Goal: Transaction & Acquisition: Purchase product/service

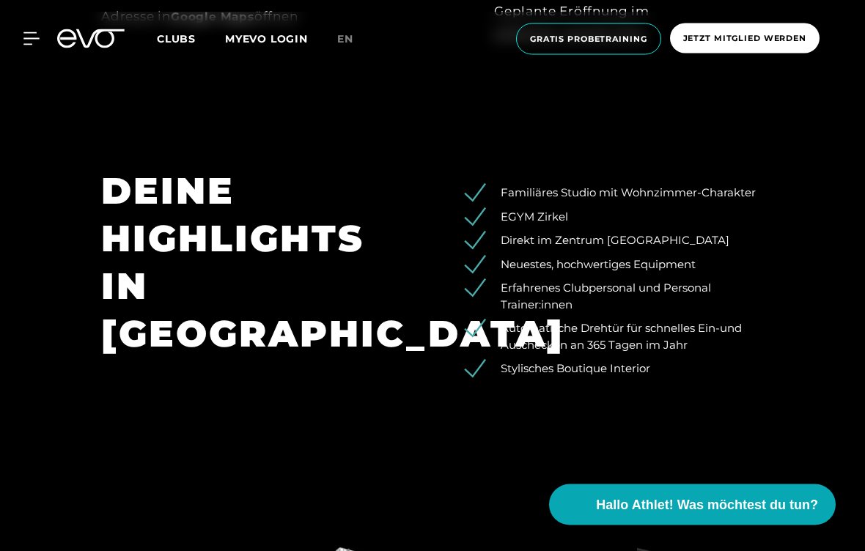
scroll to position [1059, 0]
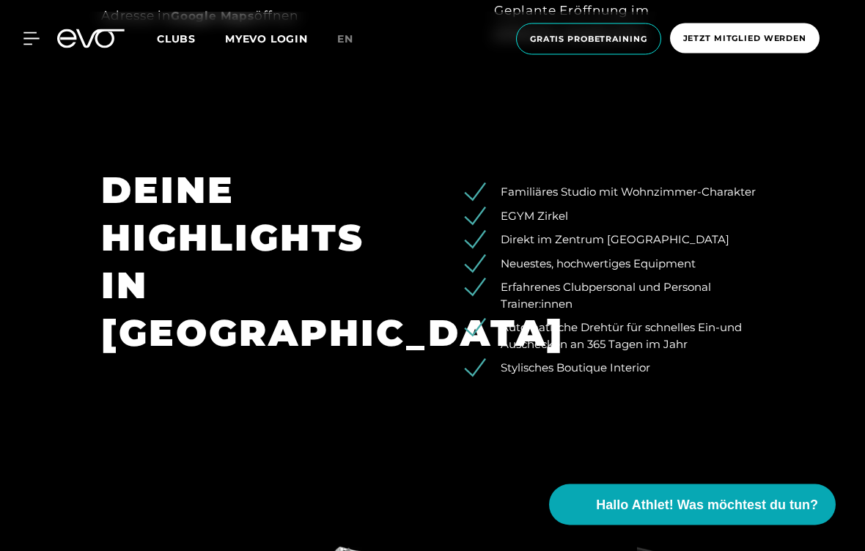
click at [734, 45] on span "Jetzt Mitglied werden" at bounding box center [744, 38] width 149 height 30
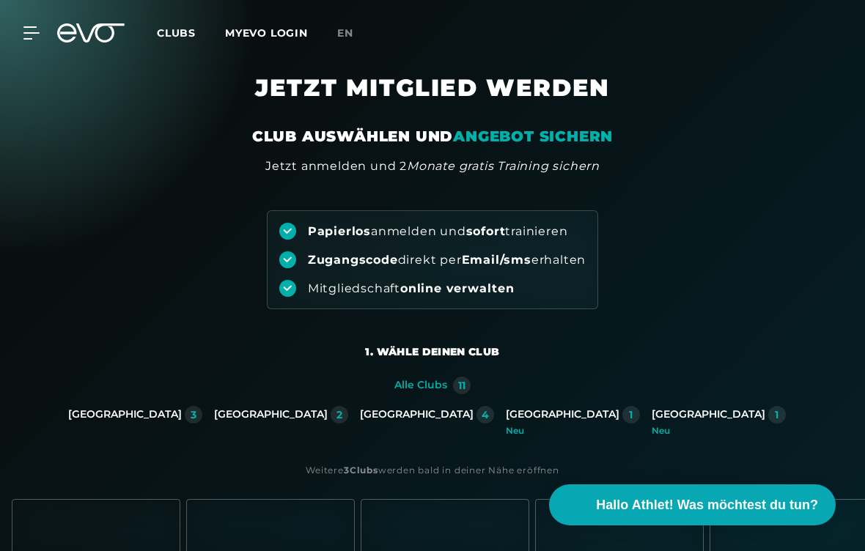
click at [192, 38] on span "Clubs" at bounding box center [176, 32] width 39 height 13
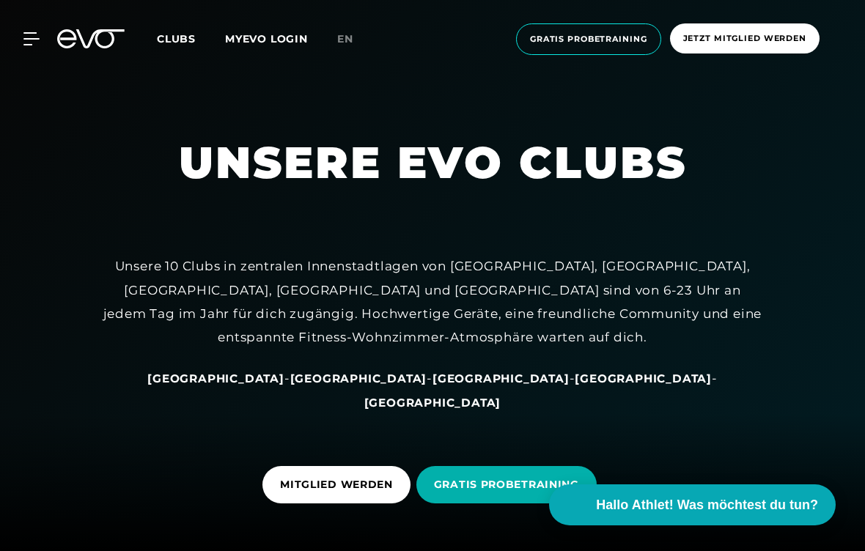
click at [97, 45] on icon at bounding box center [90, 38] width 67 height 19
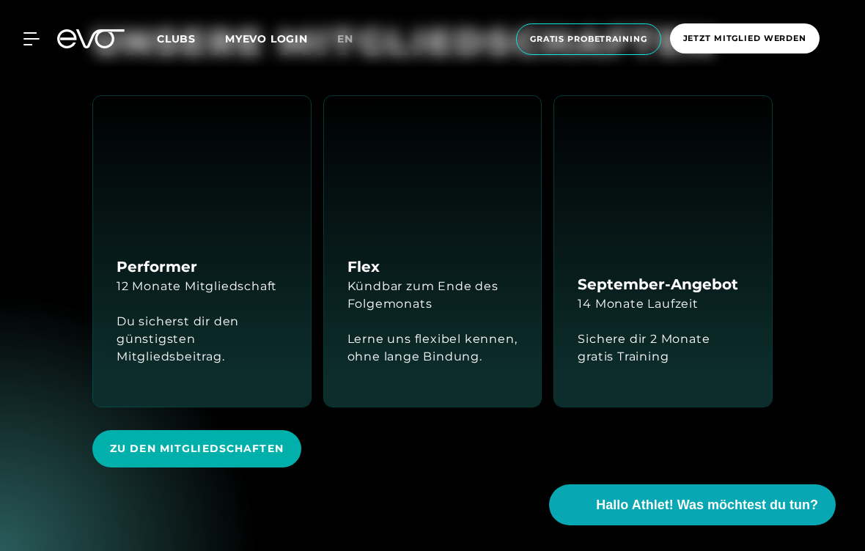
scroll to position [2899, 0]
click at [229, 280] on div "12 Monate Mitgliedschaft" at bounding box center [196, 287] width 160 height 18
click at [253, 278] on div "12 Monate Mitgliedschaft" at bounding box center [196, 287] width 160 height 18
click at [206, 278] on div "12 Monate Mitgliedschaft" at bounding box center [196, 287] width 160 height 18
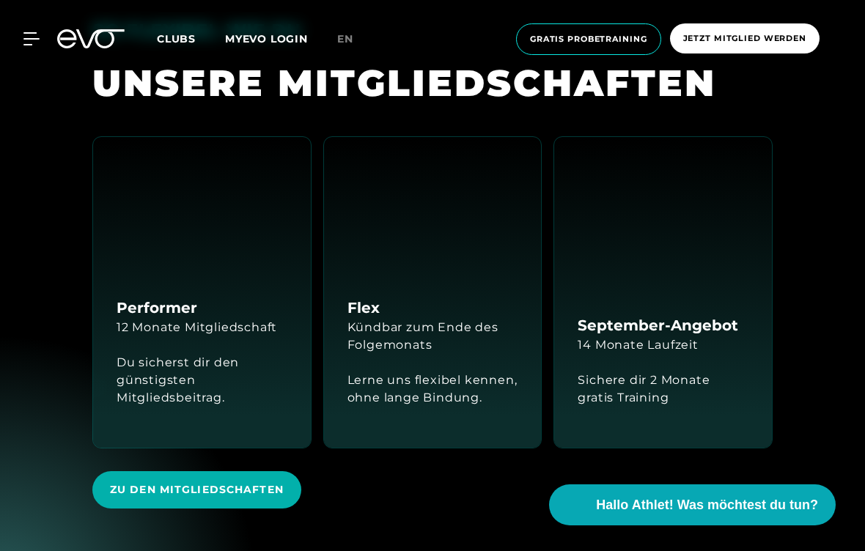
scroll to position [2858, 0]
click at [207, 292] on div "Performer 12 Monate Mitgliedschaft Du sicherst dir den günstigsten Mitgliedsbei…" at bounding box center [202, 293] width 218 height 311
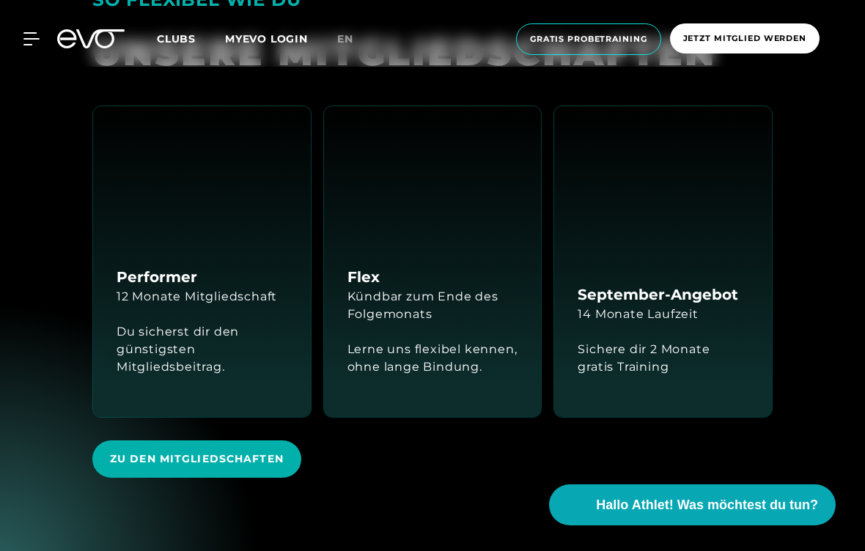
scroll to position [2949, 0]
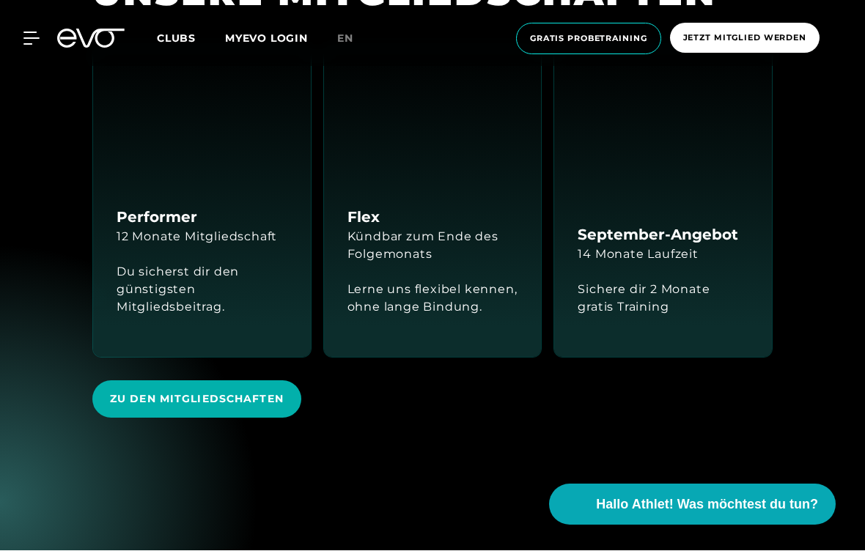
click at [223, 396] on span "Zu den Mitgliedschaften" at bounding box center [197, 399] width 174 height 15
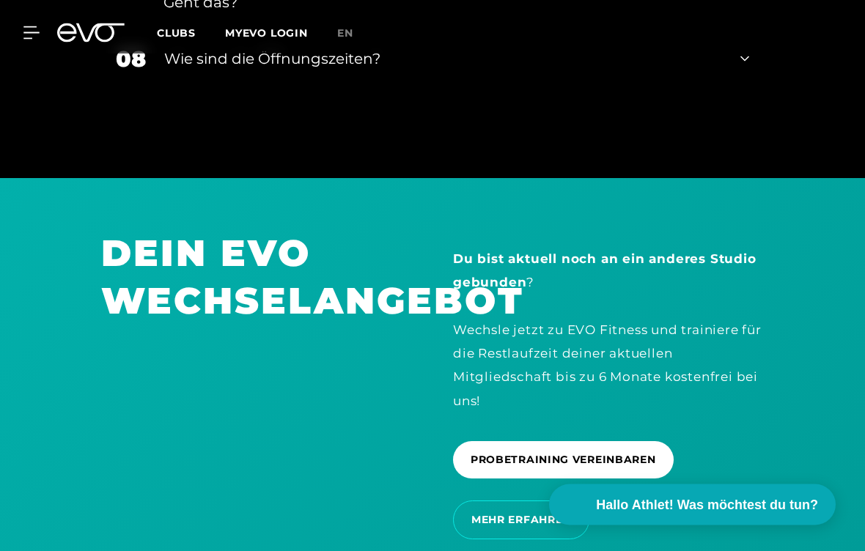
scroll to position [2876, 0]
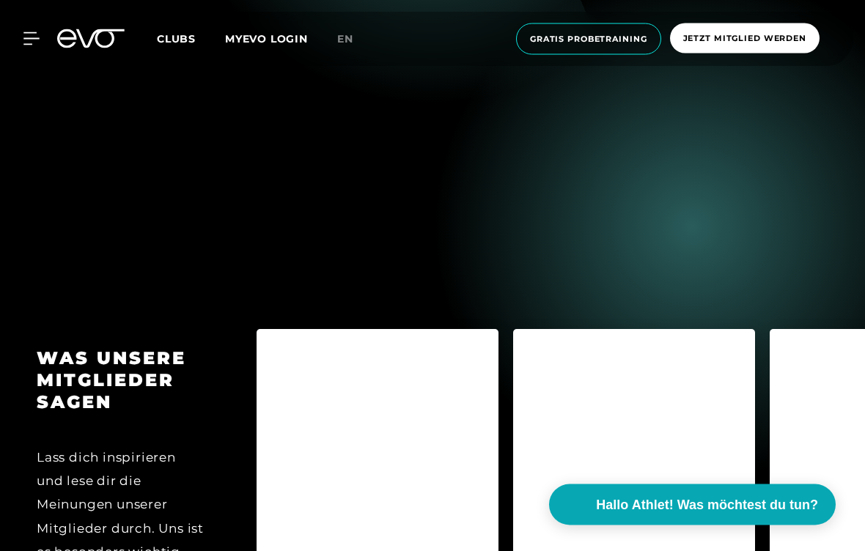
scroll to position [6130, 0]
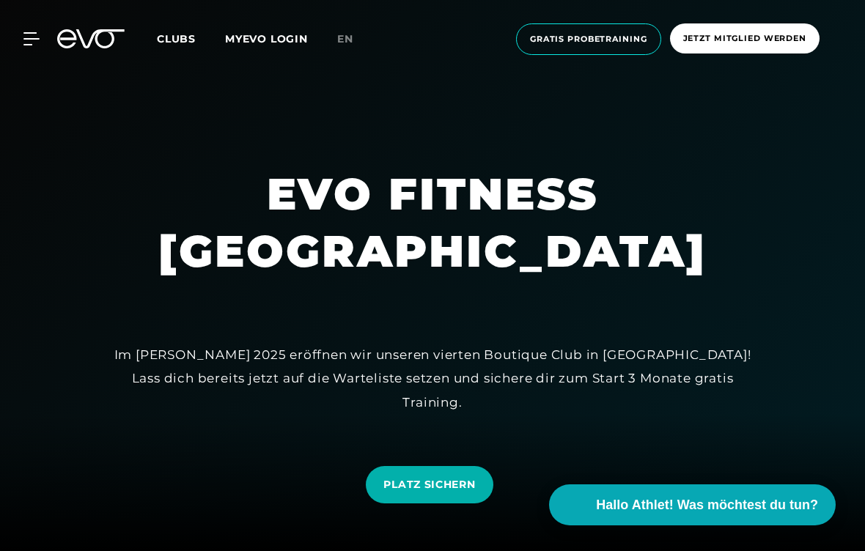
scroll to position [1078, 0]
